Goal: Transaction & Acquisition: Book appointment/travel/reservation

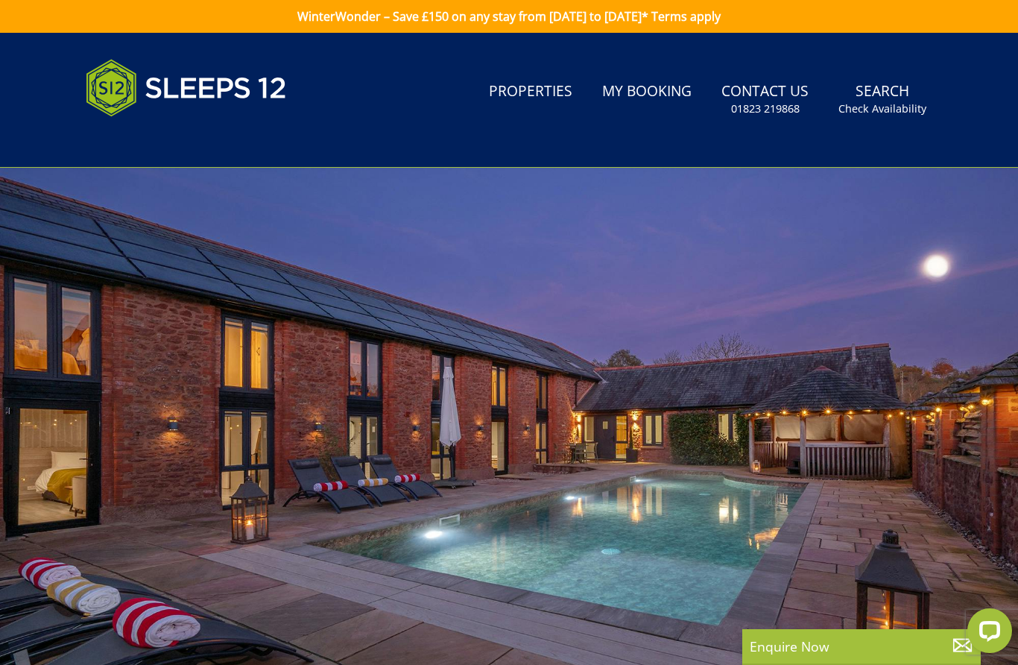
scroll to position [1, 0]
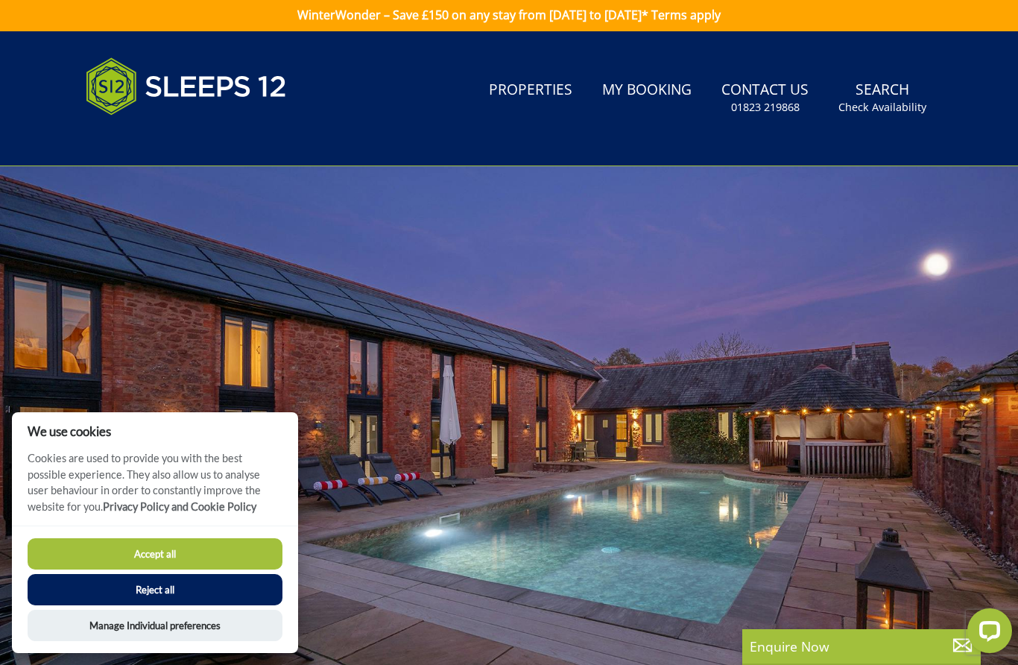
click at [190, 558] on button "Accept all" at bounding box center [155, 553] width 255 height 31
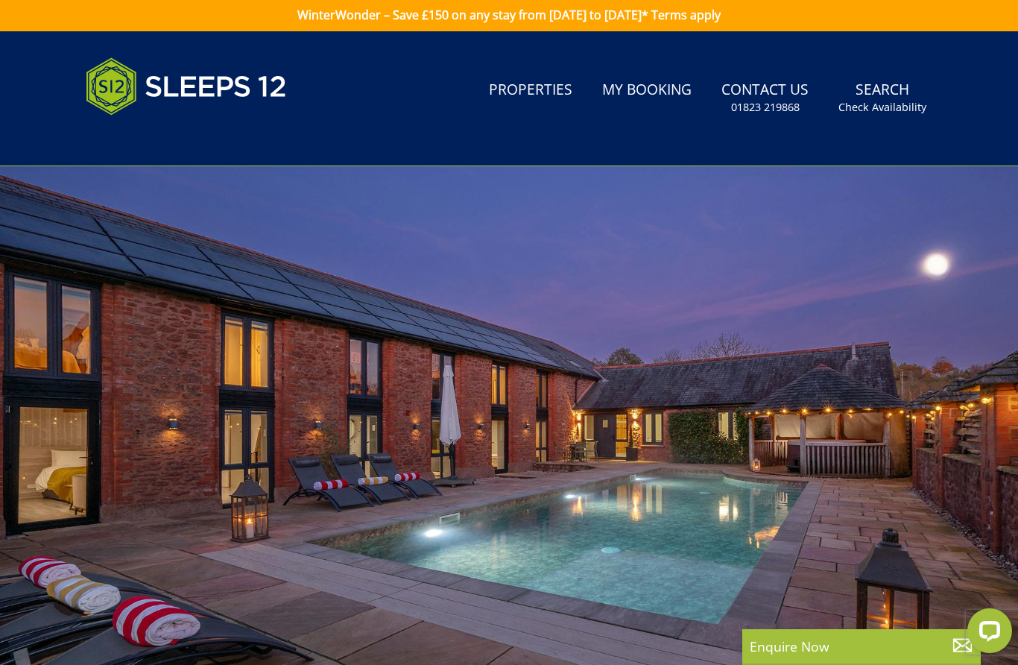
click at [533, 89] on link "Properties" at bounding box center [530, 91] width 95 height 34
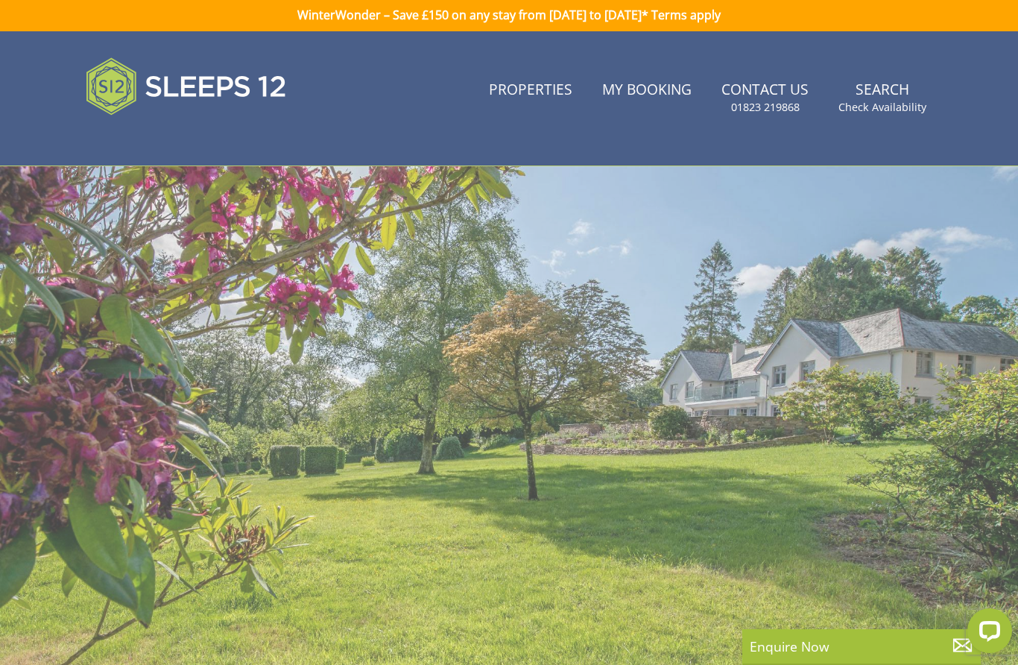
click at [873, 100] on small "Check Availability" at bounding box center [882, 107] width 88 height 15
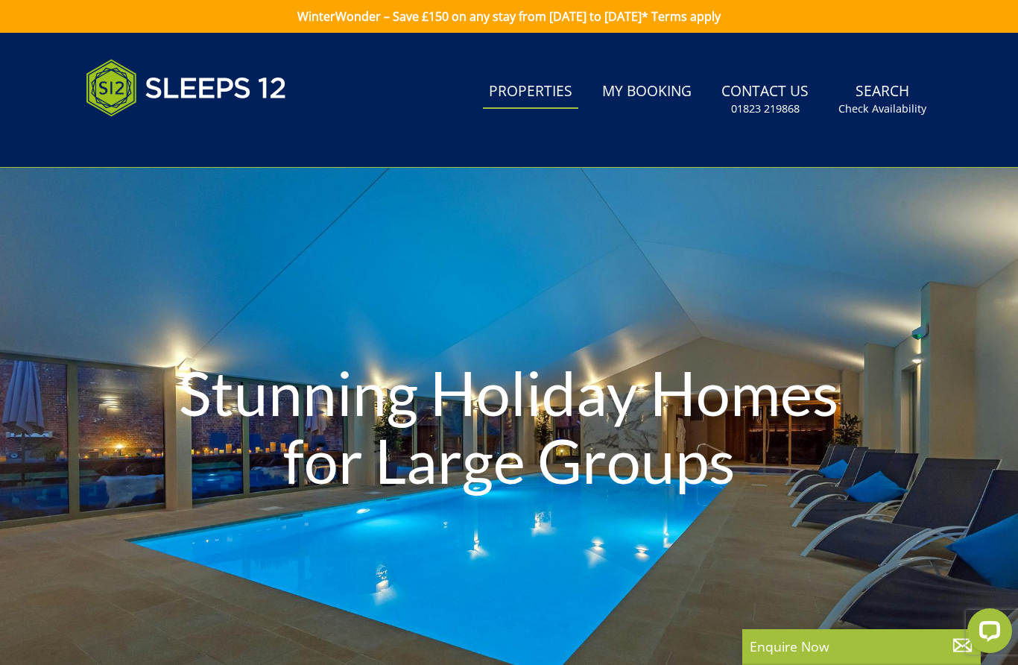
click at [881, 98] on link "Search Check Availability" at bounding box center [882, 99] width 100 height 48
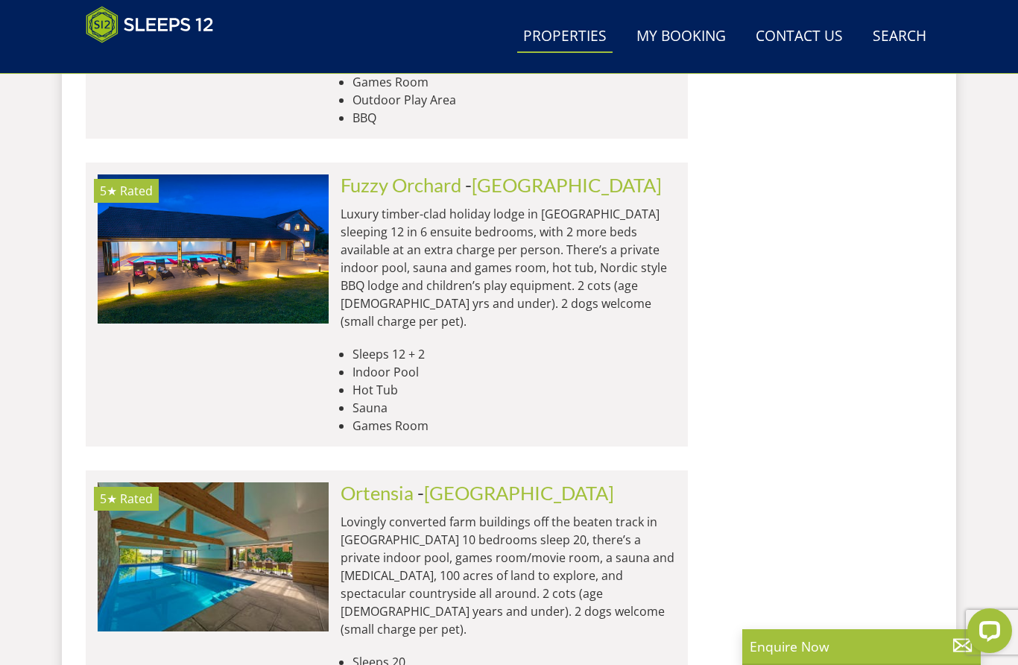
scroll to position [6182, 0]
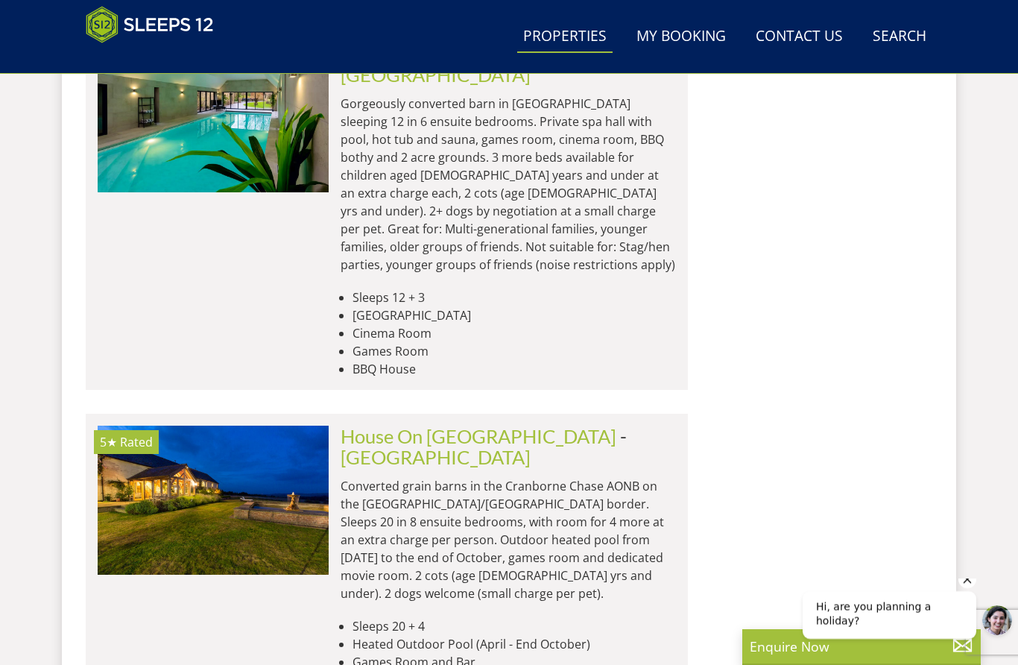
scroll to position [12197, 0]
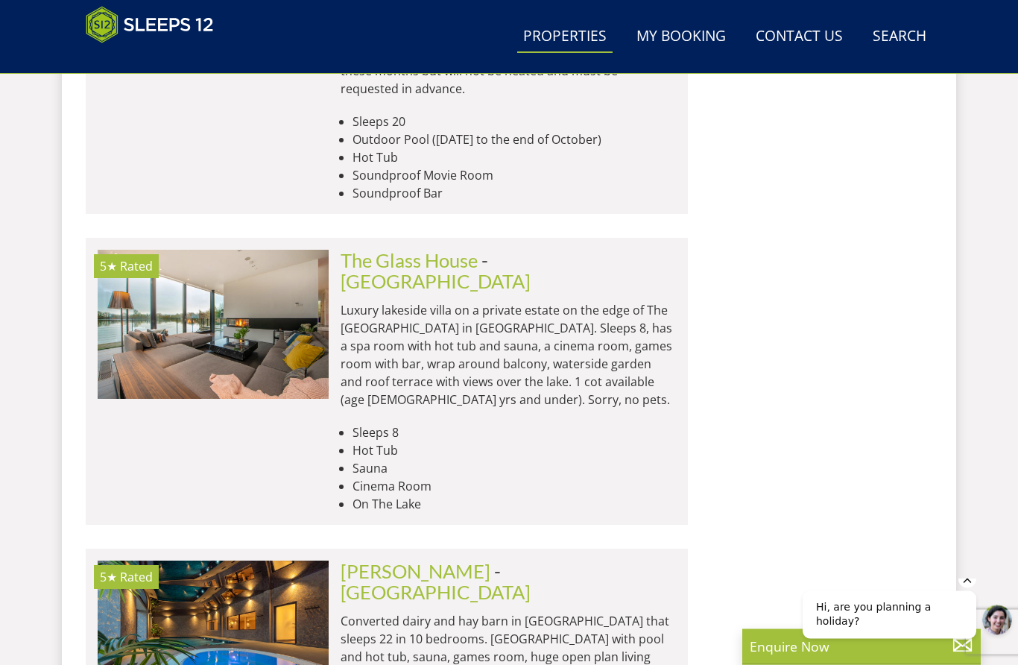
scroll to position [17159, 0]
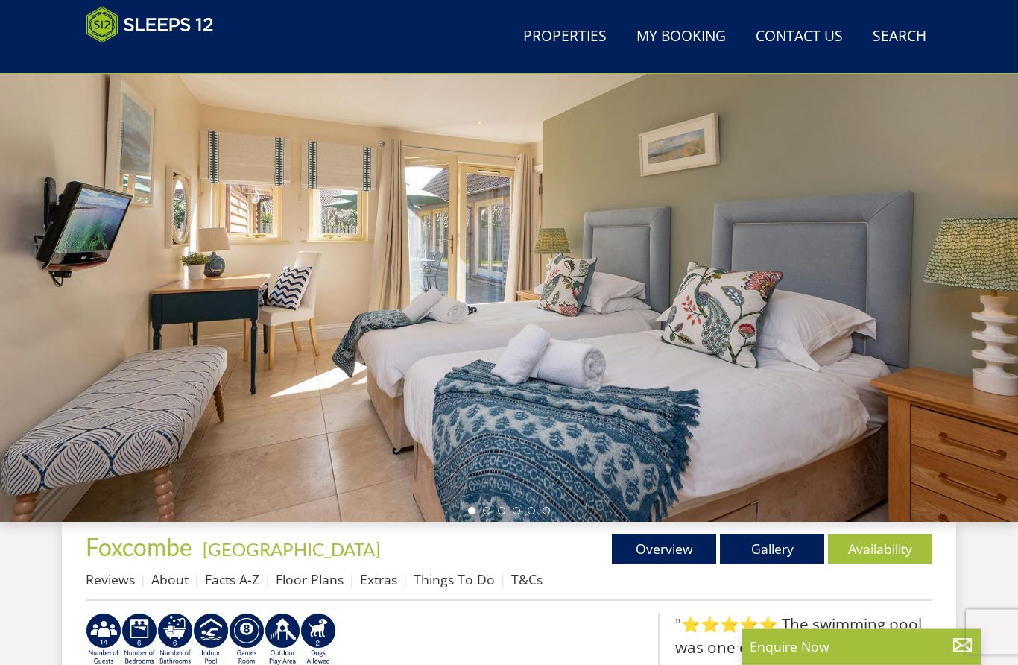
scroll to position [142, 0]
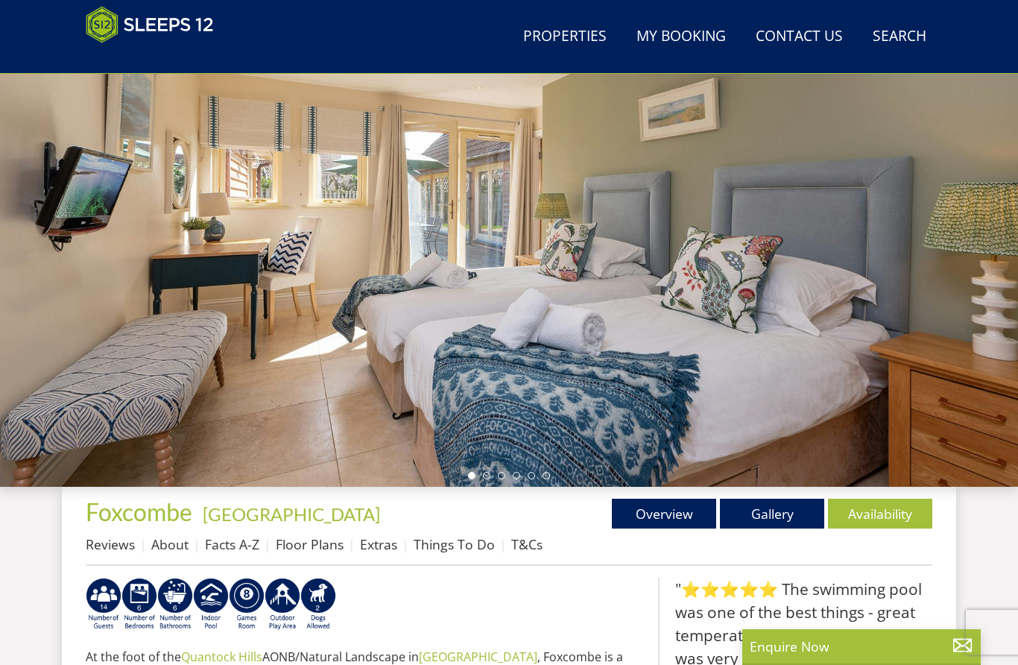
click at [774, 542] on ul "Reviews About Facts A-Z Floor Plans Extras Things To Do T&Cs" at bounding box center [509, 548] width 847 height 34
click at [770, 510] on link "Gallery" at bounding box center [772, 514] width 104 height 30
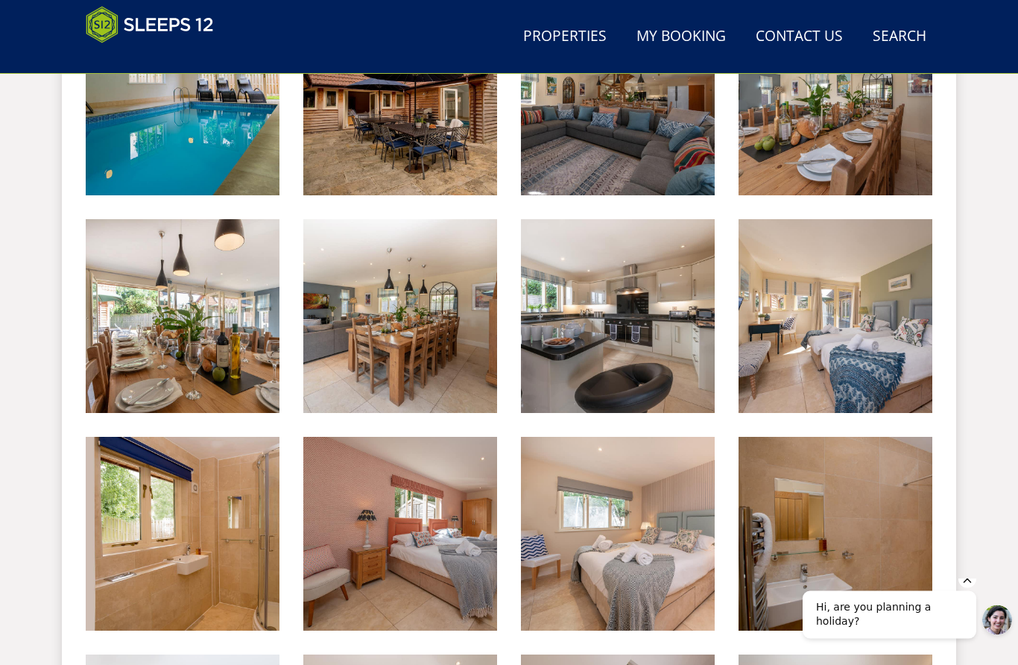
scroll to position [718, 0]
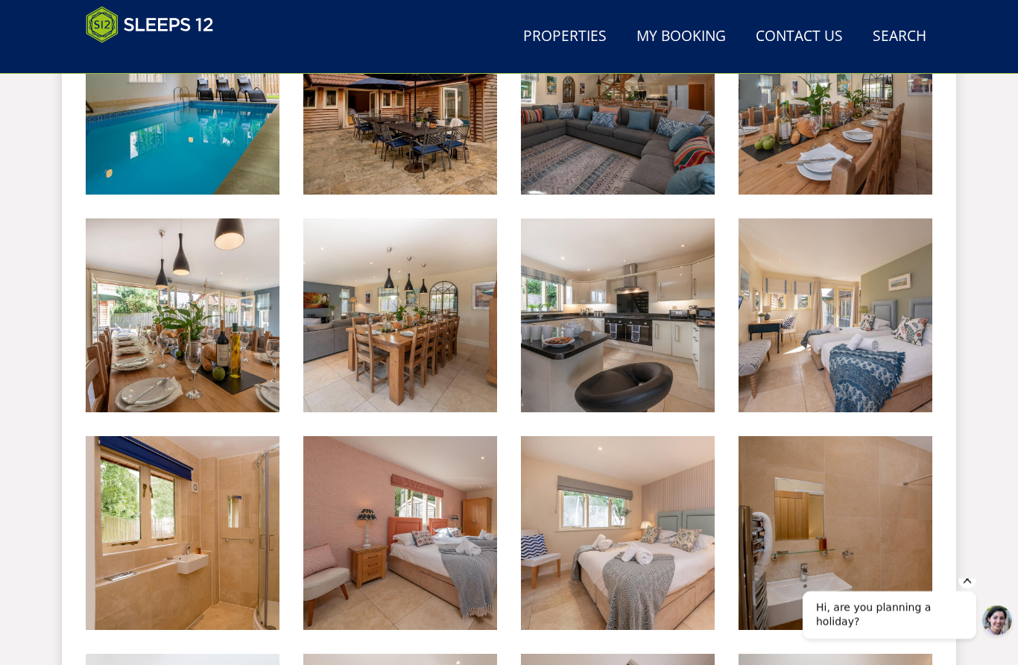
click at [584, 362] on img at bounding box center [618, 315] width 194 height 194
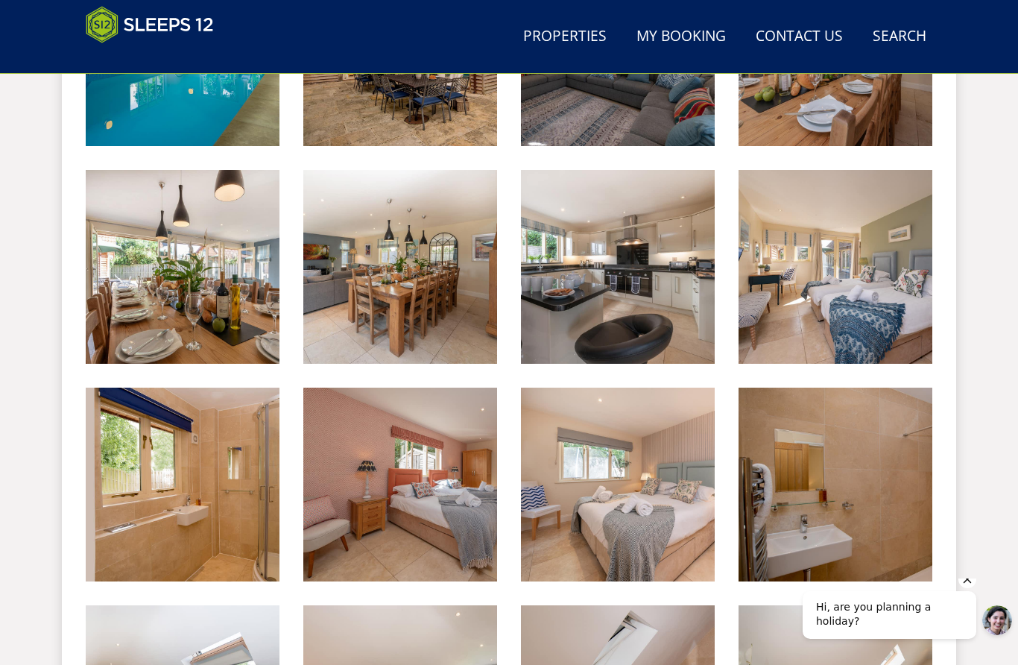
scroll to position [765, 0]
